Goal: Navigation & Orientation: Find specific page/section

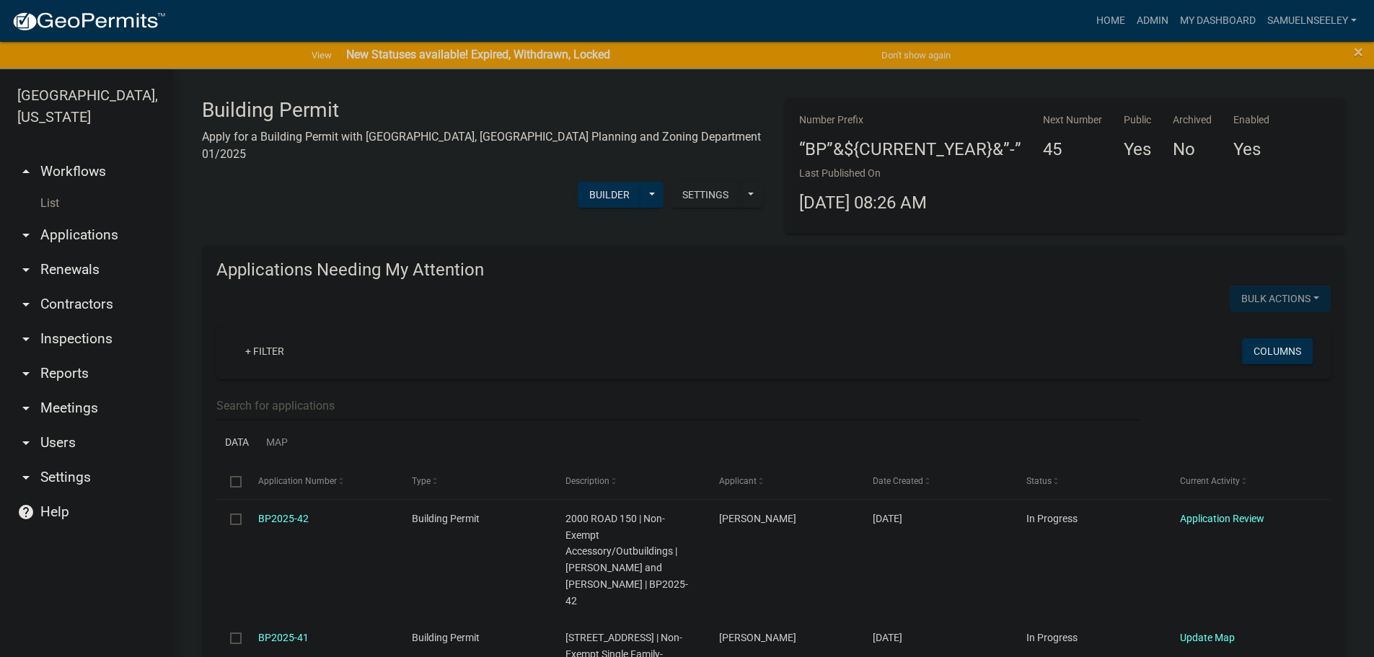
scroll to position [2165, 0]
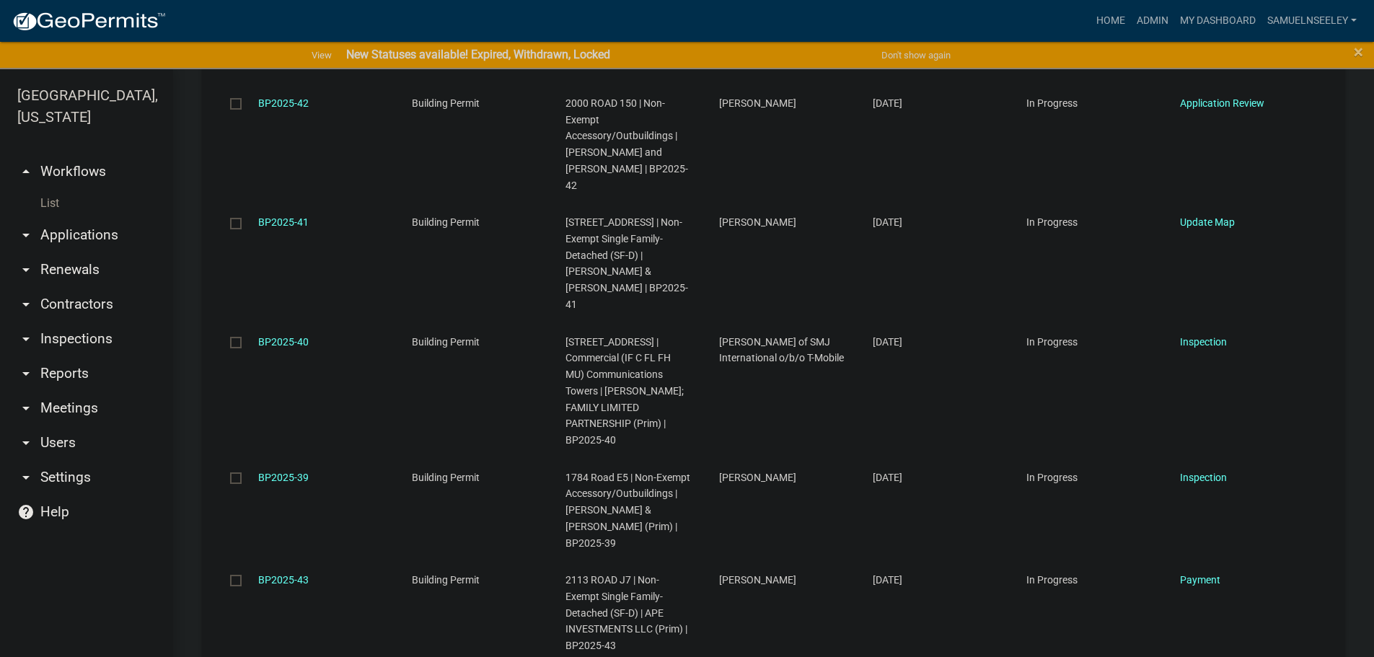
click at [51, 189] on link "List" at bounding box center [86, 203] width 173 height 29
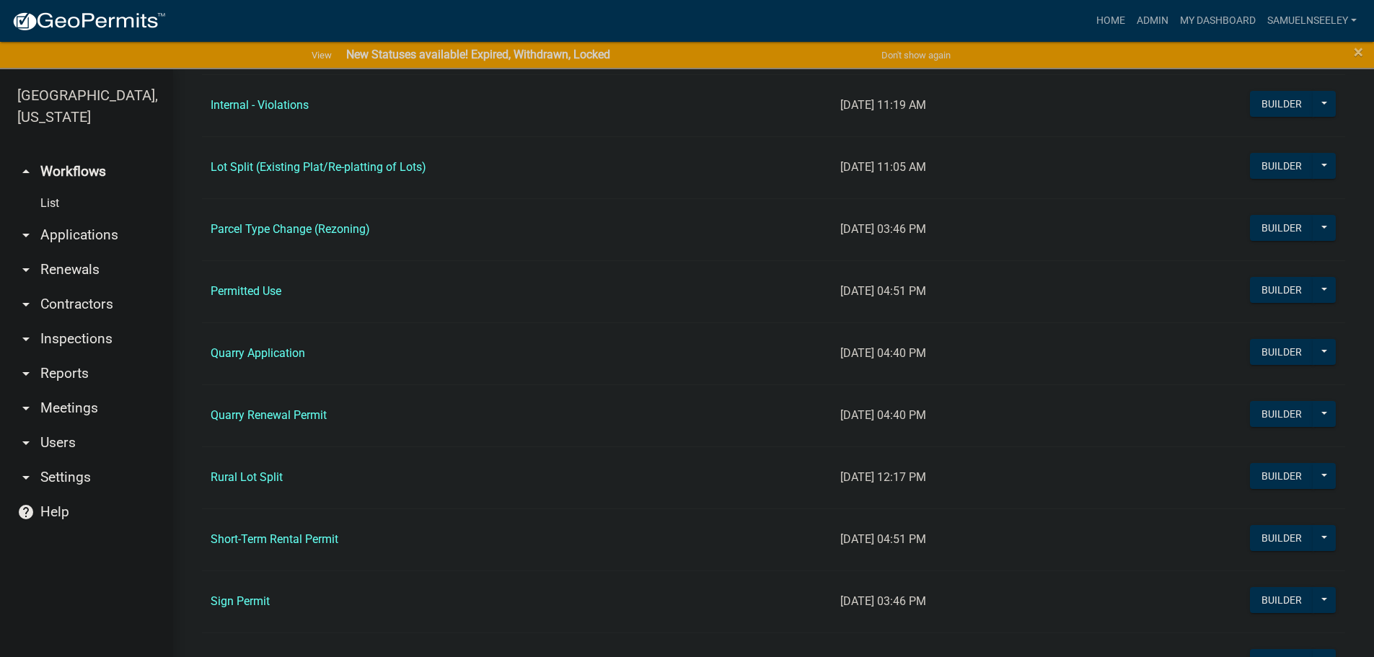
scroll to position [1227, 0]
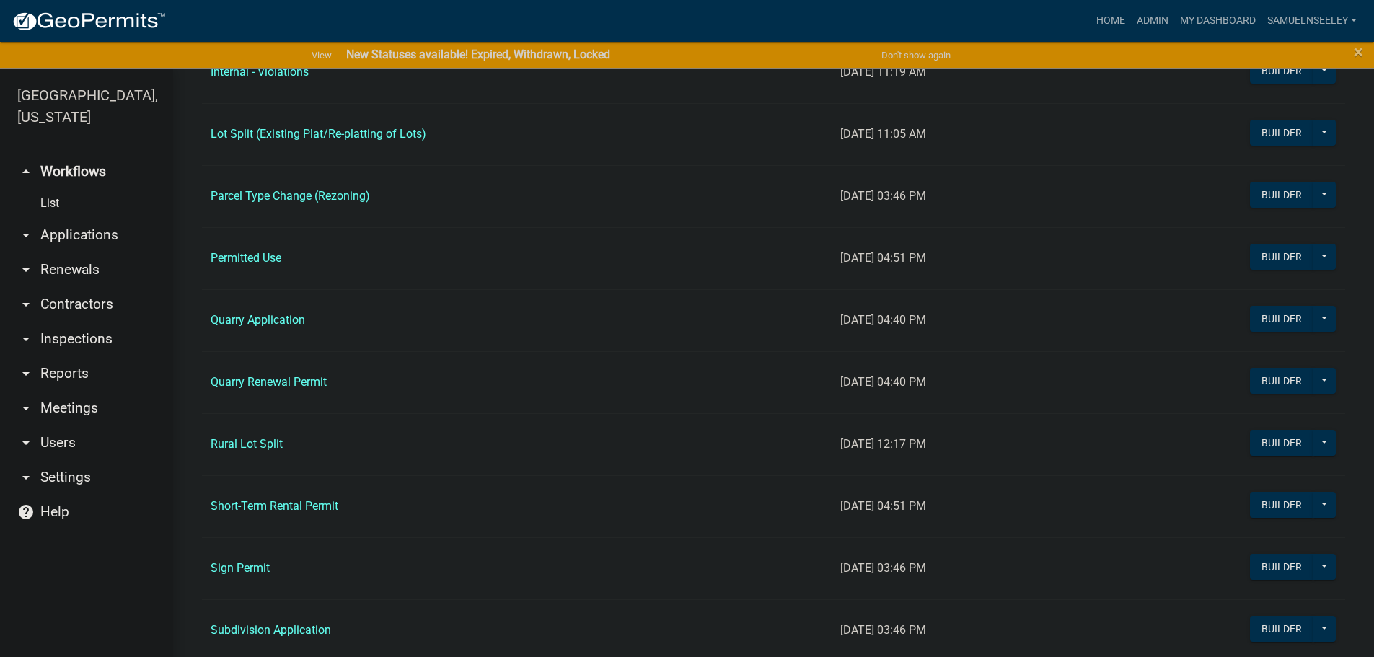
click at [250, 444] on link "Rural Lot Split" at bounding box center [247, 444] width 72 height 14
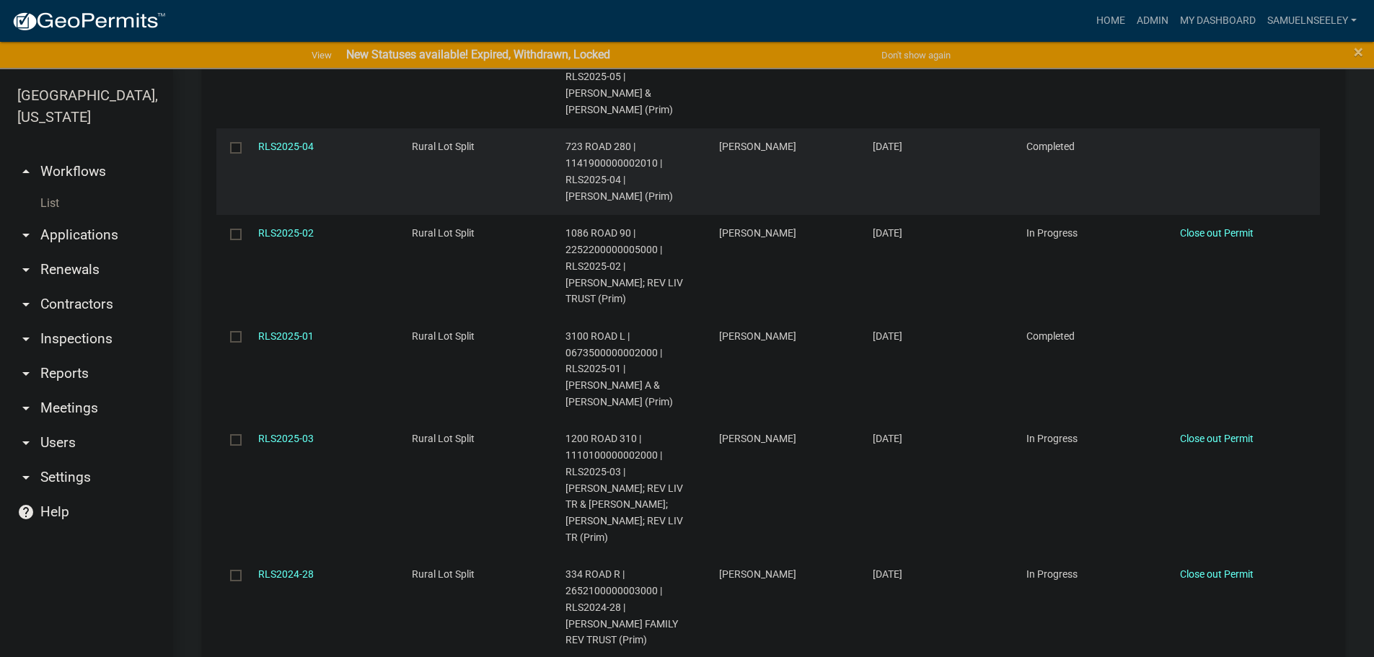
scroll to position [2281, 0]
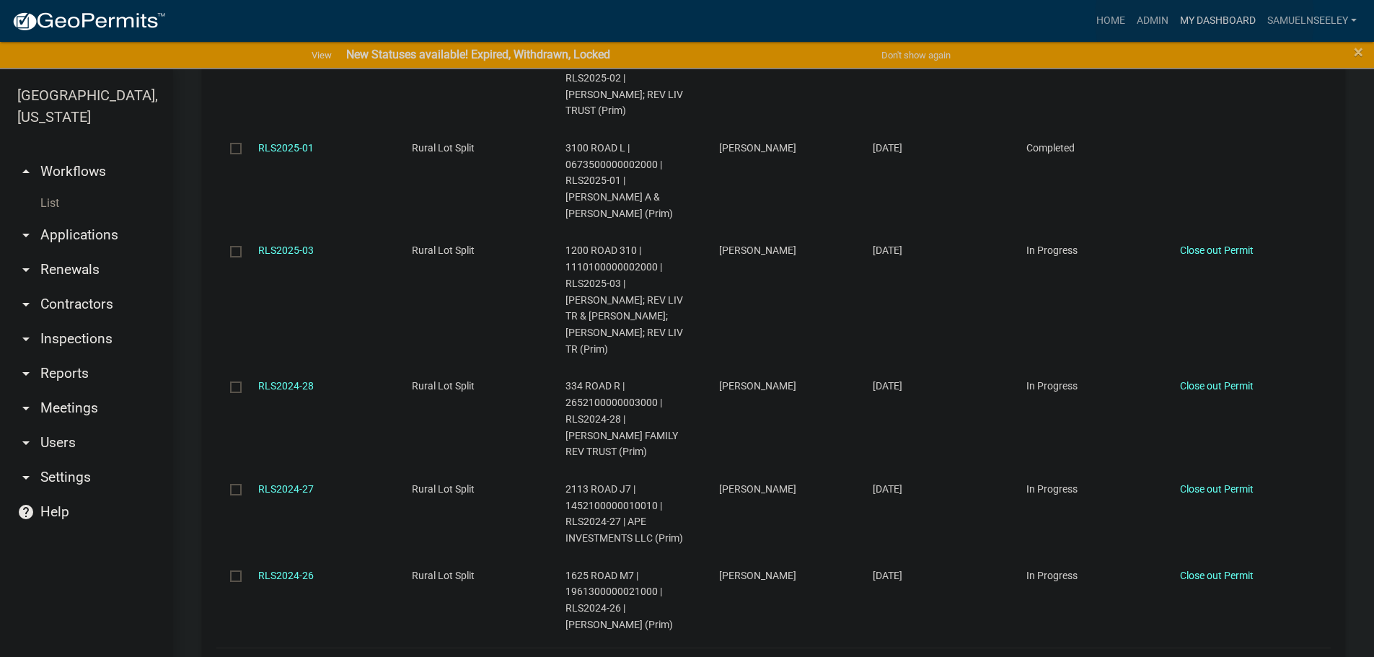
click at [1205, 19] on link "My Dashboard" at bounding box center [1218, 20] width 87 height 27
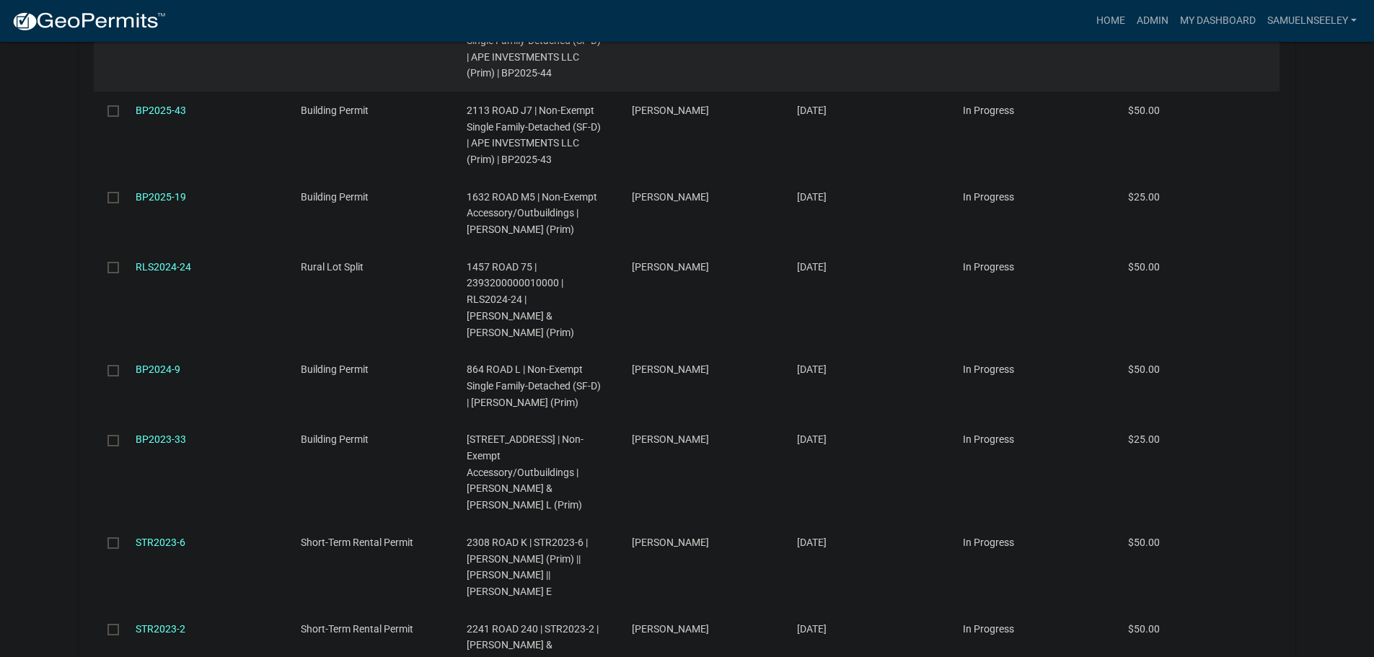
scroll to position [1587, 0]
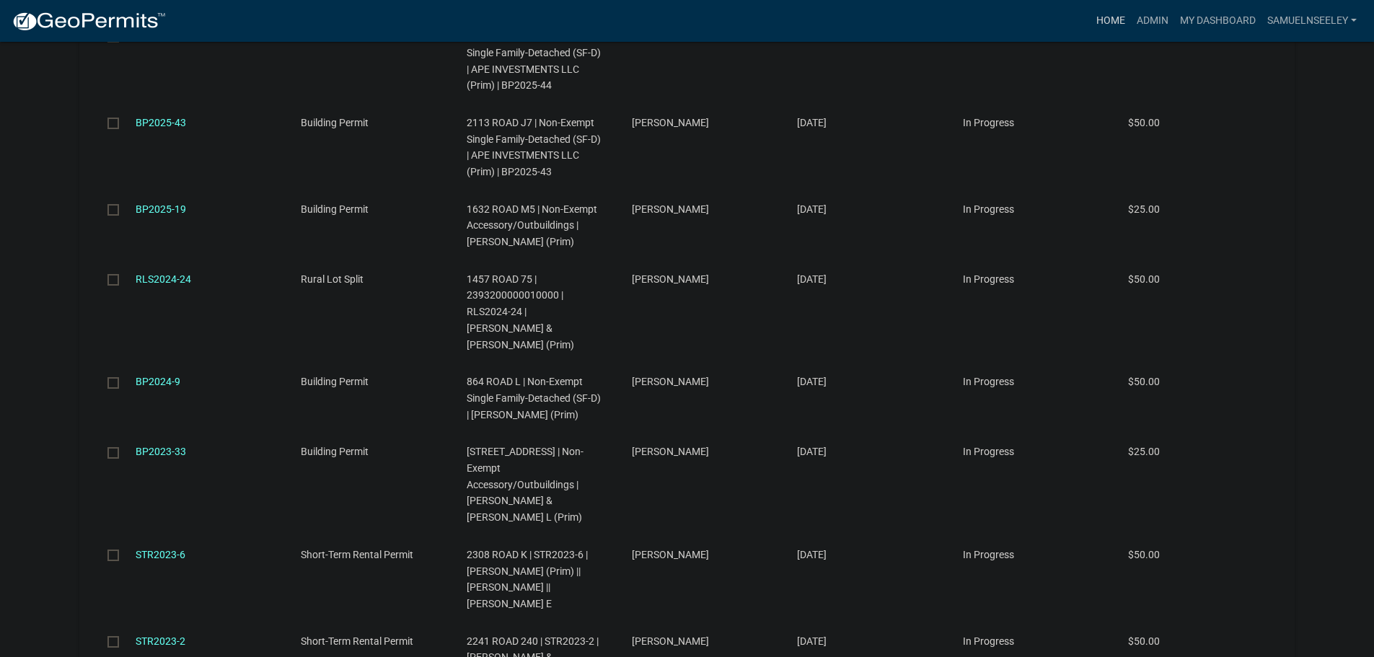
click at [1108, 19] on link "Home" at bounding box center [1111, 20] width 40 height 27
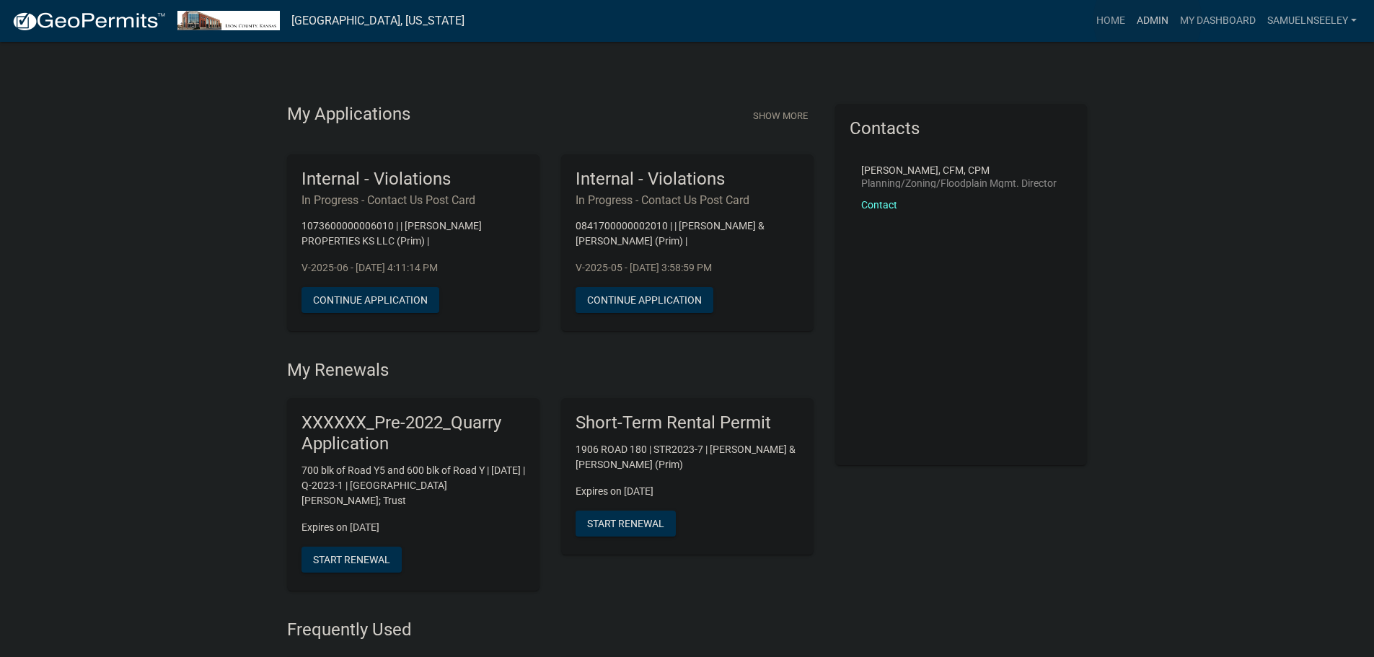
click at [1148, 19] on link "Admin" at bounding box center [1152, 20] width 43 height 27
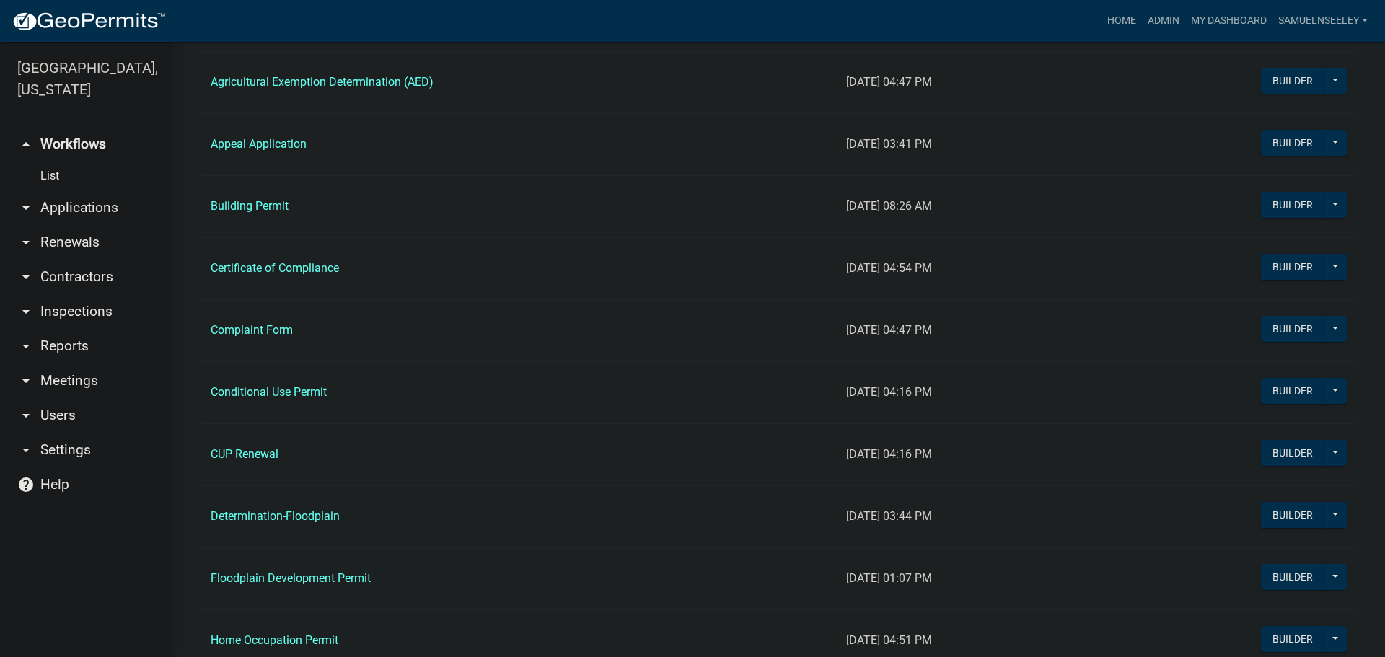
scroll to position [577, 0]
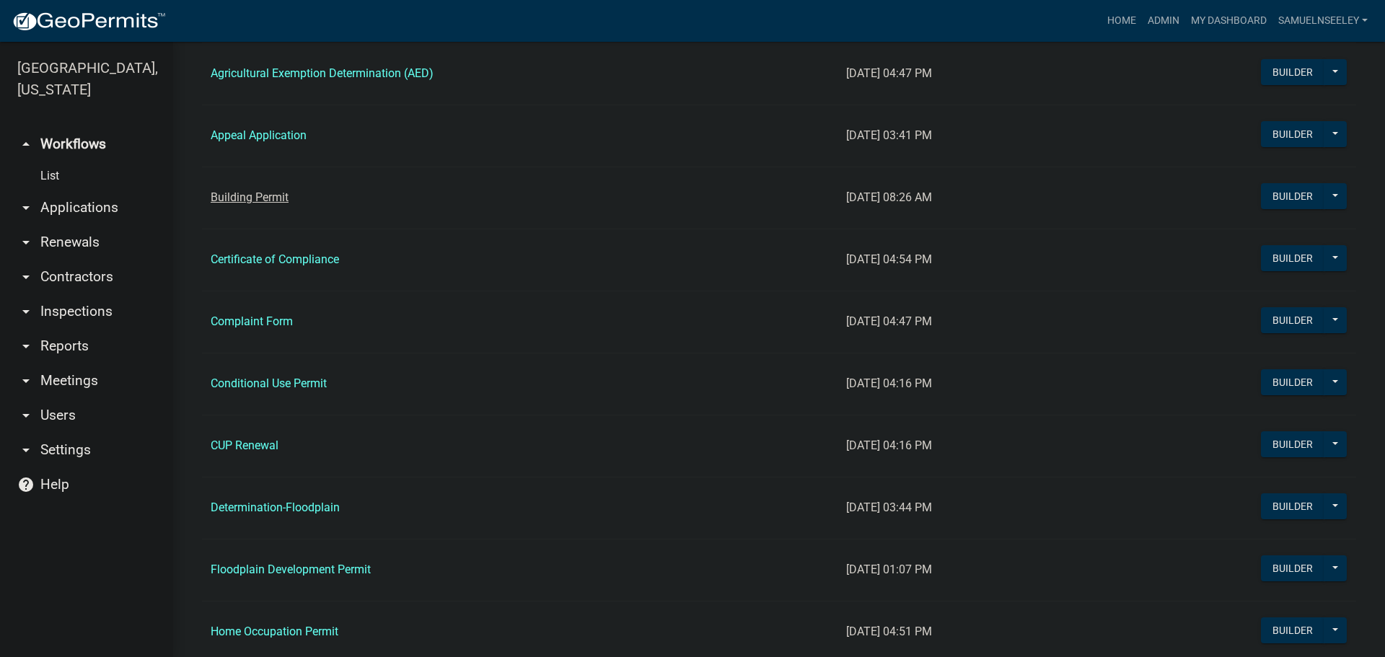
click at [253, 200] on link "Building Permit" at bounding box center [250, 197] width 78 height 14
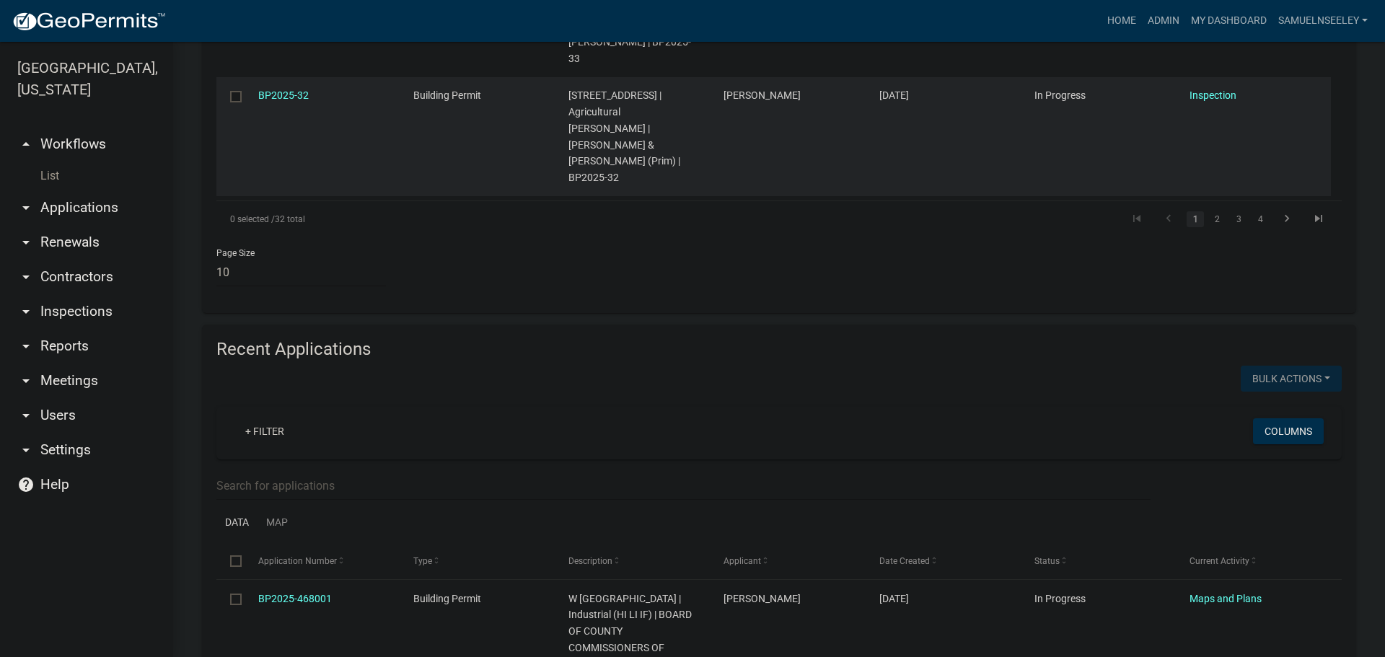
scroll to position [1515, 0]
